Goal: Obtain resource: Obtain resource

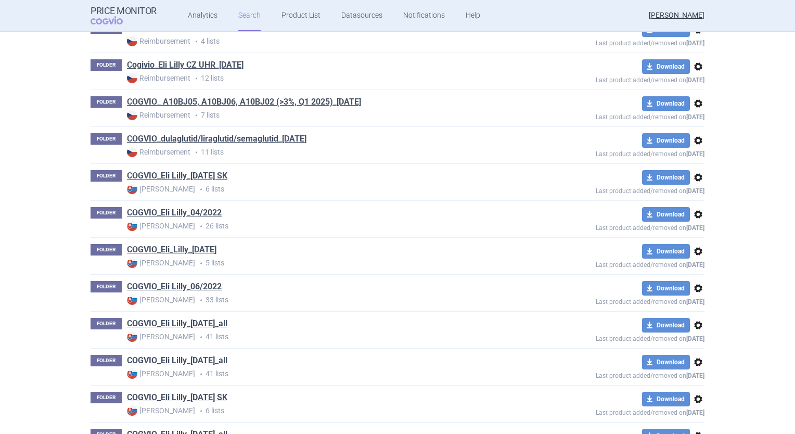
scroll to position [312, 0]
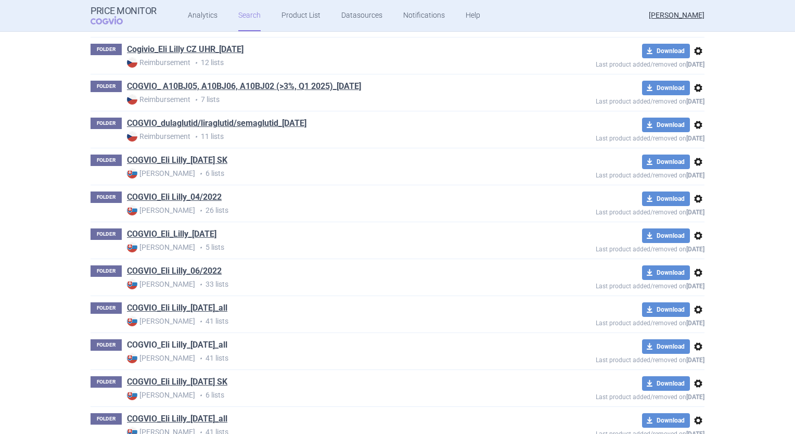
click at [183, 344] on link "COGVIO_Eli Lilly_[DATE]_all" at bounding box center [177, 344] width 100 height 11
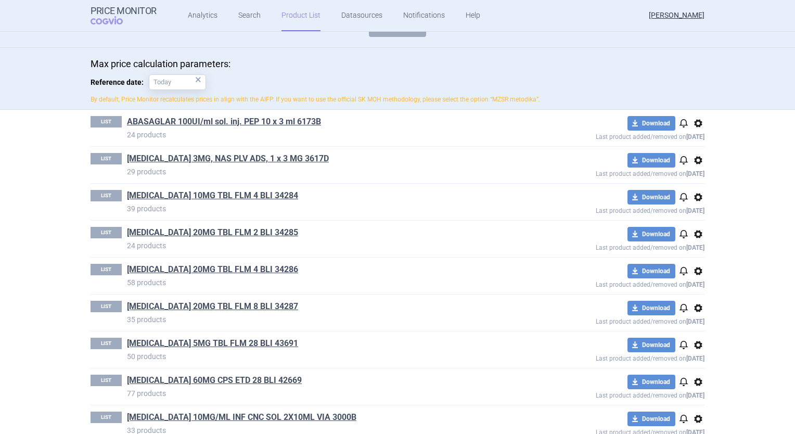
scroll to position [156, 0]
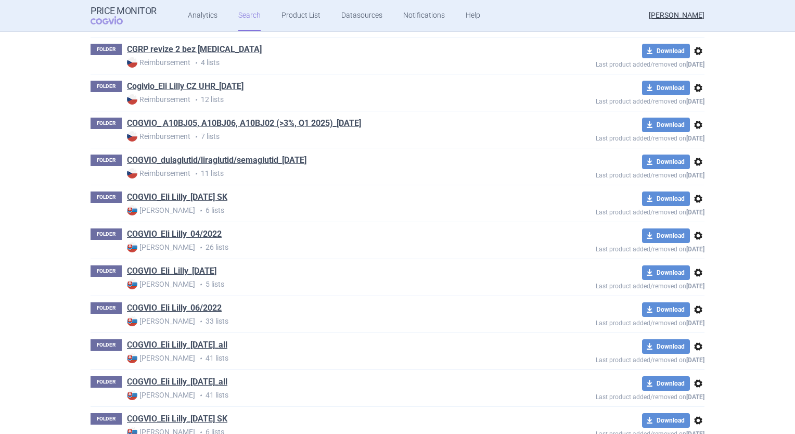
scroll to position [622, 0]
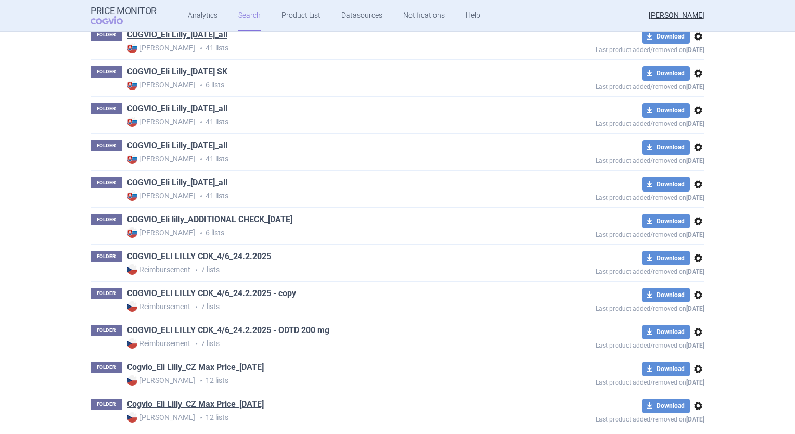
click at [260, 223] on link "COGVIO_Eli lilly_ADDITIONAL CHECK_[DATE]" at bounding box center [209, 219] width 165 height 11
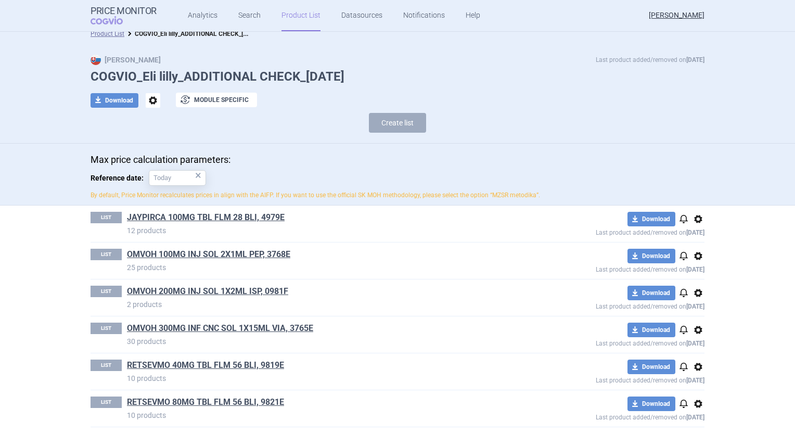
scroll to position [10, 0]
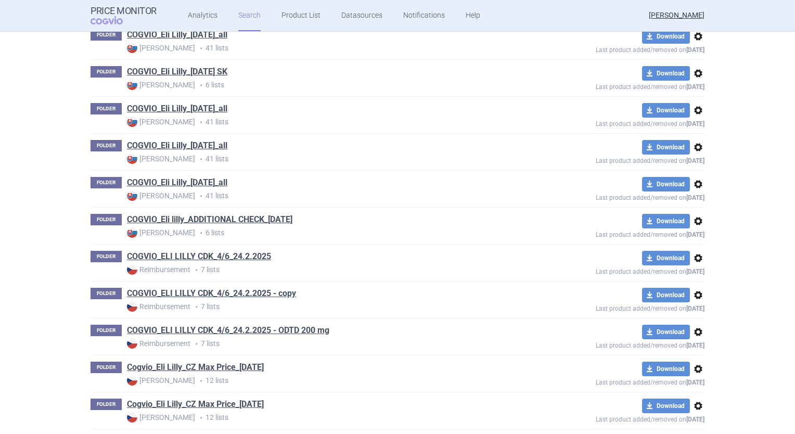
scroll to position [880, 0]
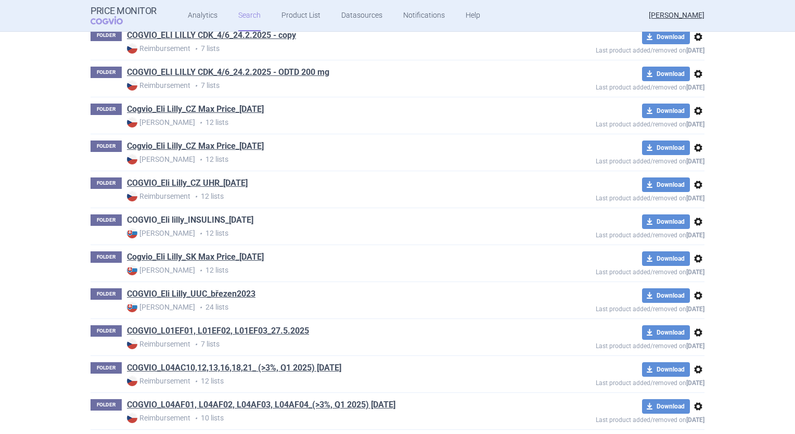
click at [214, 222] on link "COGVIO_Eli lilly_INSULINS_[DATE]" at bounding box center [190, 219] width 126 height 11
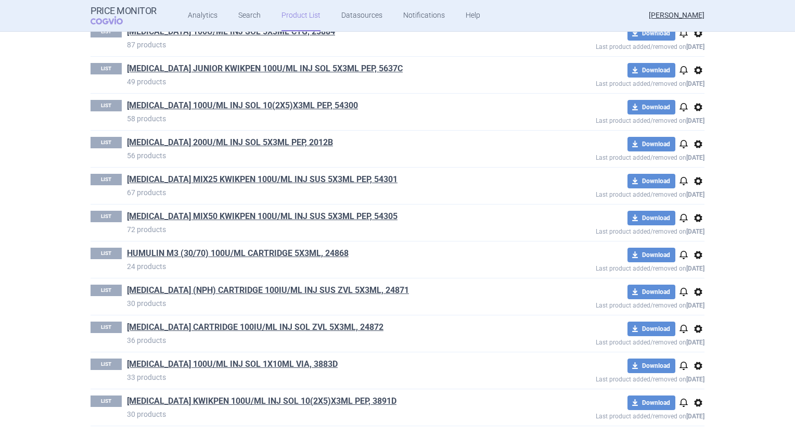
scroll to position [232, 0]
click at [222, 400] on link "[MEDICAL_DATA] KWIKPEN 100U/ML INJ SOL 10(2X5)X3ML PEP, 3891D" at bounding box center [262, 400] width 270 height 11
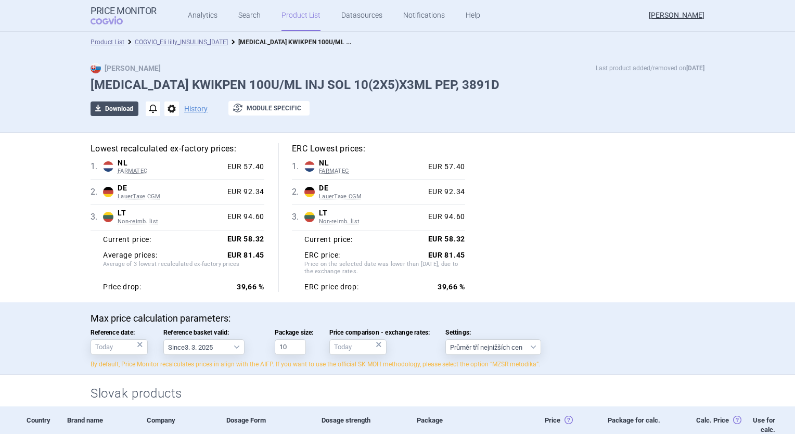
click at [125, 112] on button "download Download" at bounding box center [115, 108] width 48 height 15
select select "EUR"
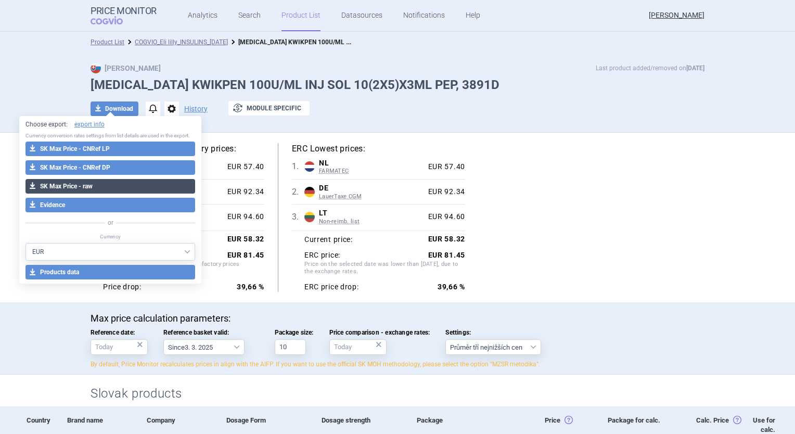
click at [107, 188] on button "download SK Max Price - raw" at bounding box center [110, 186] width 170 height 15
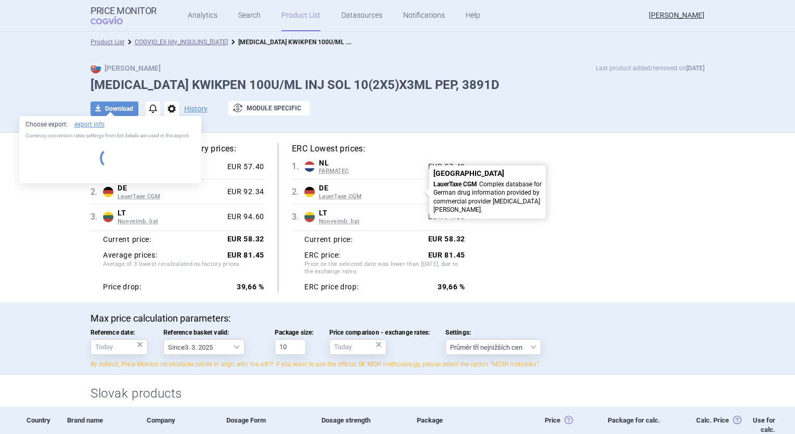
select select "EUR"
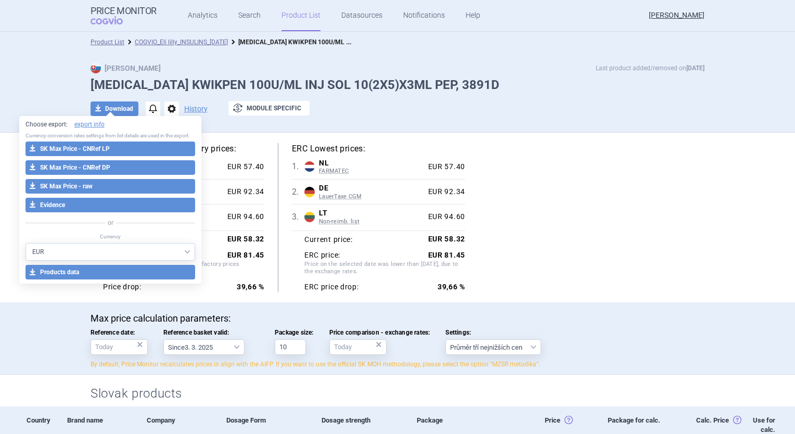
click at [504, 196] on div "Lowest recalculated ex-factory prices: 1 . NL FARMATEC Netherlands FARMATEC Far…" at bounding box center [398, 217] width 614 height 149
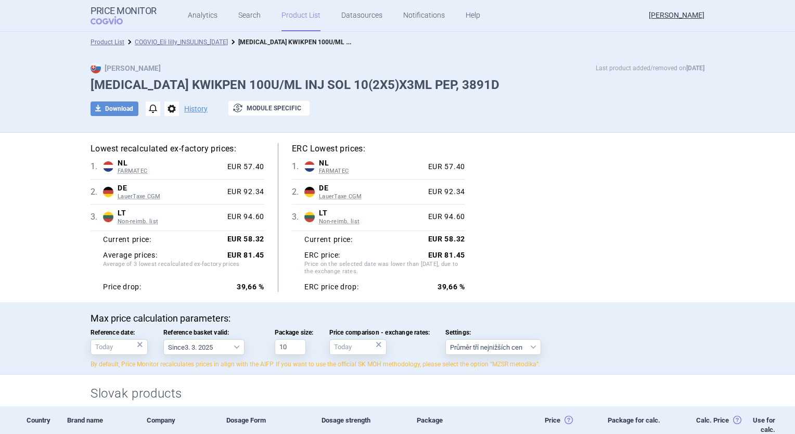
click at [185, 46] on li "COGVIO_Eli lilly_INSULINS_[DATE]" at bounding box center [176, 42] width 104 height 10
click at [189, 43] on link "COGVIO_Eli lilly_INSULINS_[DATE]" at bounding box center [181, 42] width 93 height 7
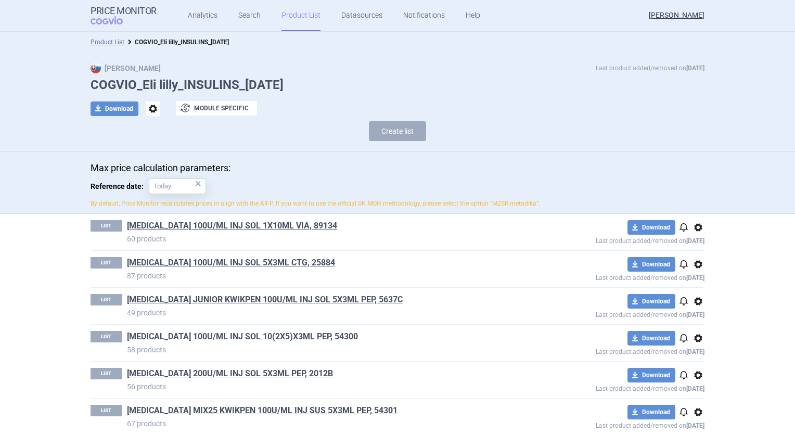
click at [323, 336] on link "[MEDICAL_DATA] 100U/ML INJ SOL 10(2X5)X3ML PEP, 54300" at bounding box center [242, 336] width 231 height 11
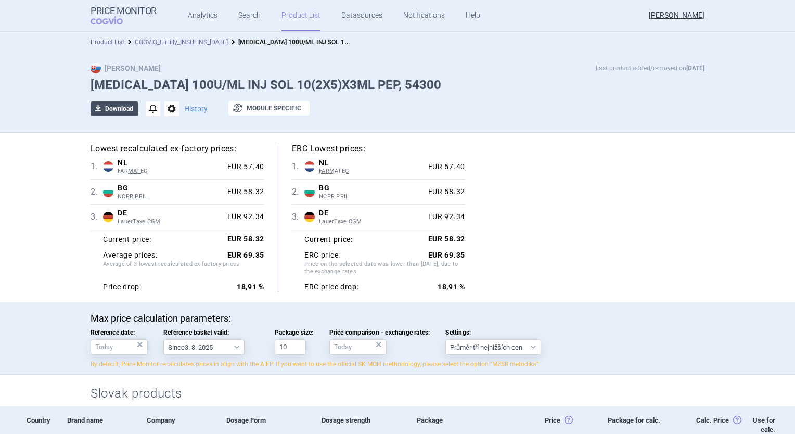
click at [114, 106] on button "download Download" at bounding box center [115, 108] width 48 height 15
select select "EUR"
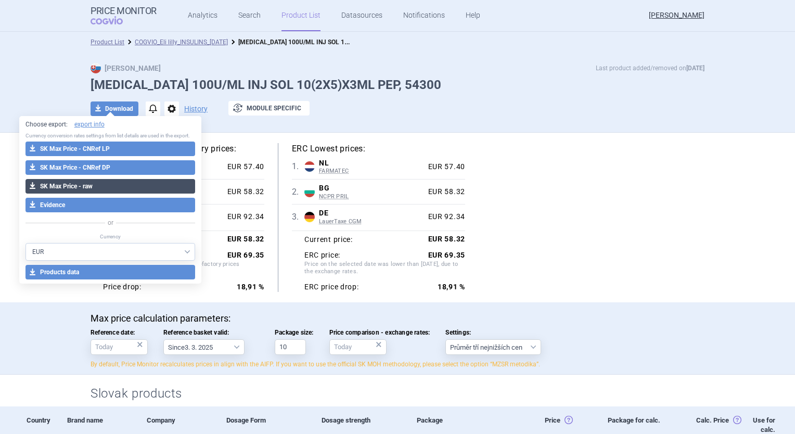
click at [107, 187] on button "download SK Max Price - raw" at bounding box center [110, 186] width 170 height 15
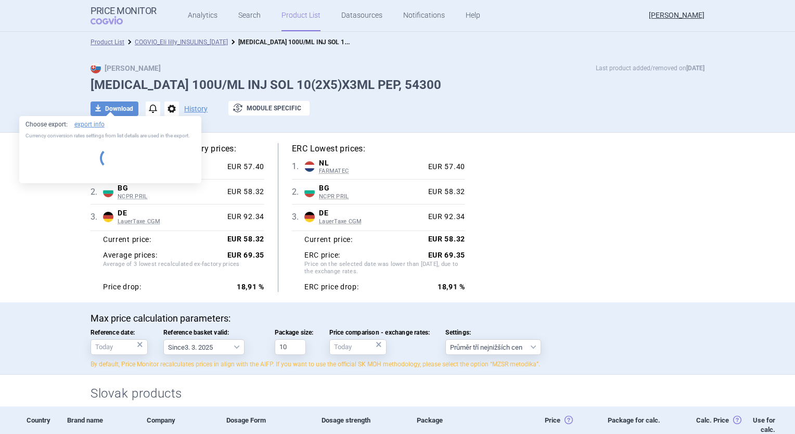
select select "EUR"
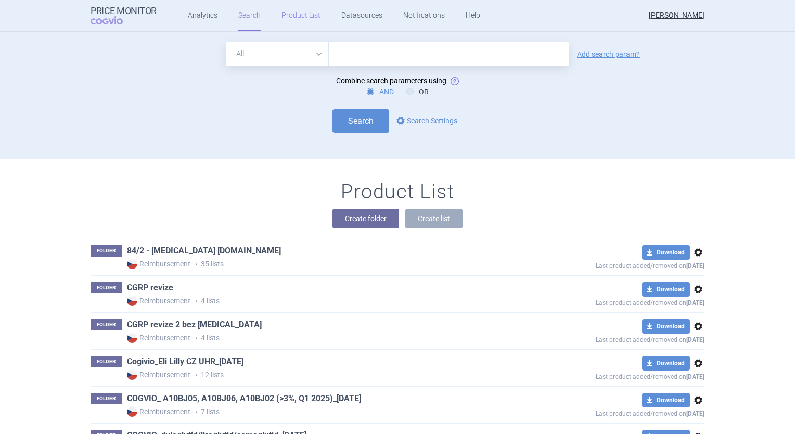
click at [305, 18] on link "Product List" at bounding box center [300, 15] width 39 height 31
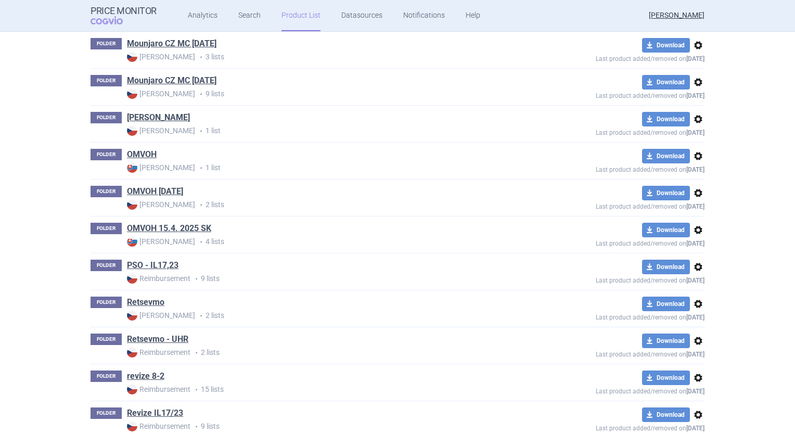
scroll to position [2312, 0]
click at [175, 188] on link "OMVOH [DATE]" at bounding box center [155, 191] width 56 height 11
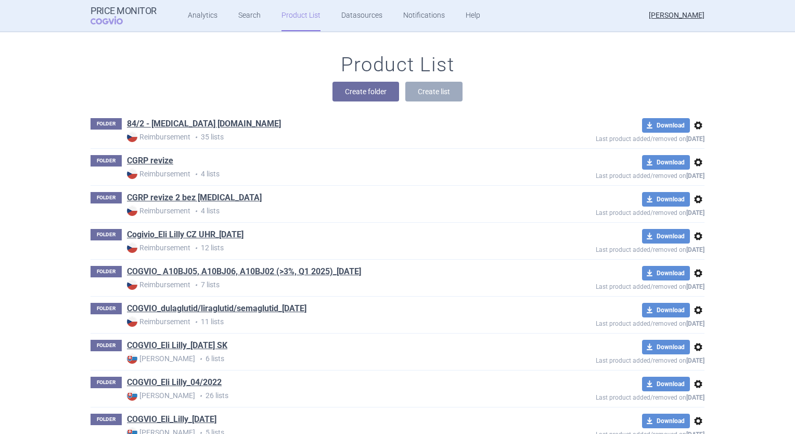
scroll to position [1159, 0]
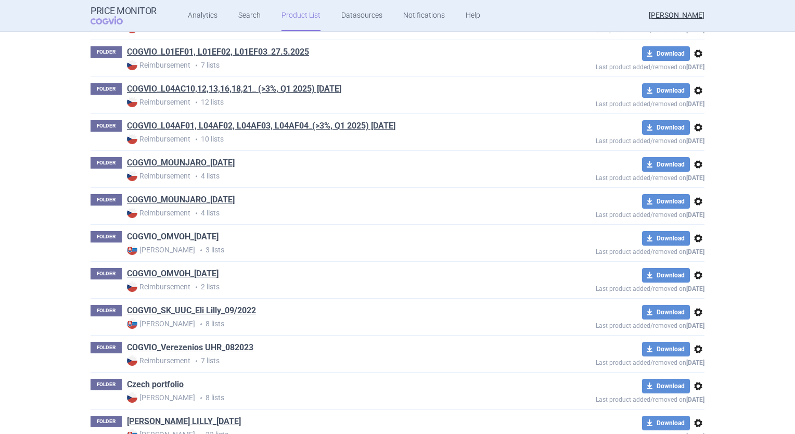
click at [212, 232] on link "COGVIO_OMVOH_[DATE]" at bounding box center [173, 236] width 92 height 11
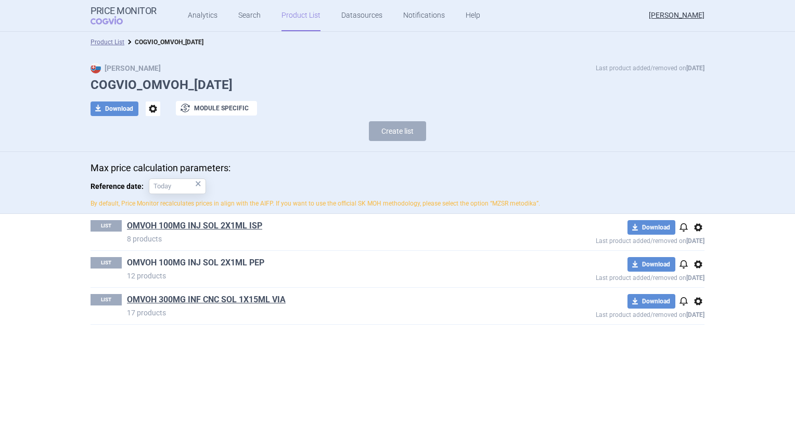
click at [208, 263] on link "OMVOH 100MG INJ SOL 2X1ML PEP" at bounding box center [195, 262] width 137 height 11
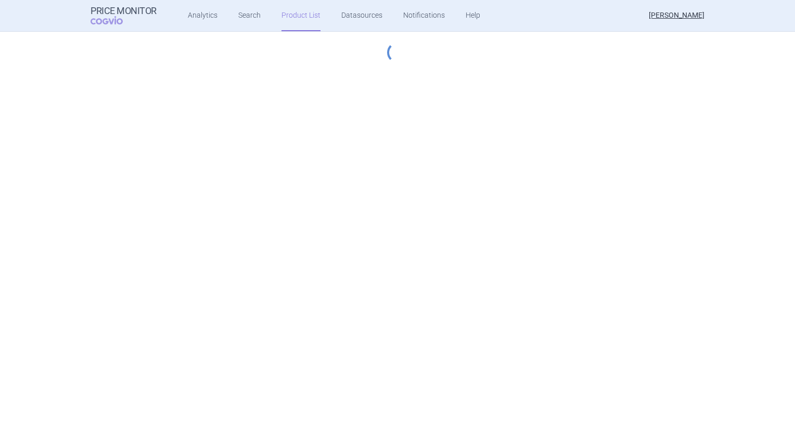
select select "2023-07-01"
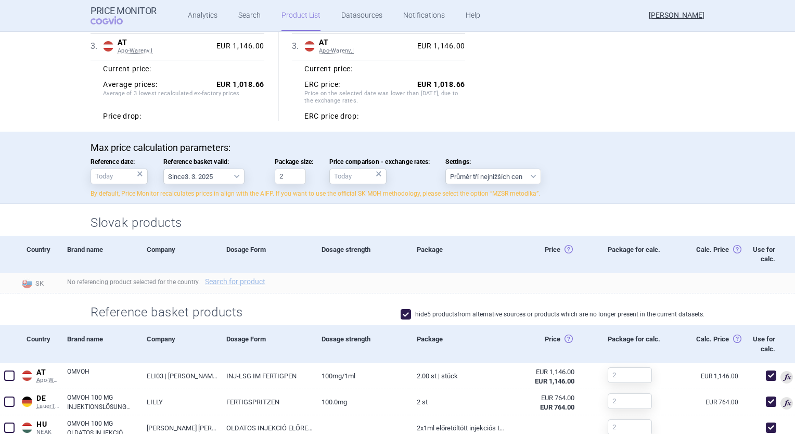
scroll to position [52, 0]
